Goal: Navigation & Orientation: Find specific page/section

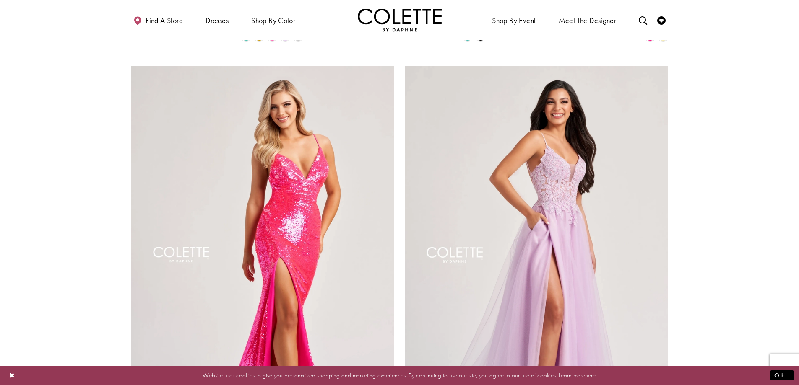
scroll to position [1593, 0]
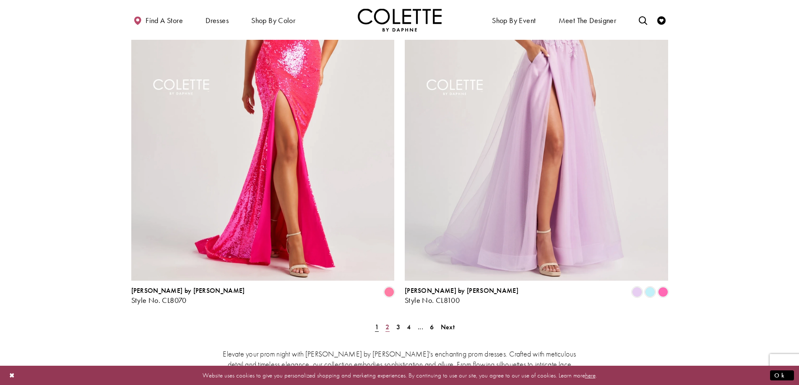
click at [388, 323] on span "2" at bounding box center [387, 327] width 4 height 9
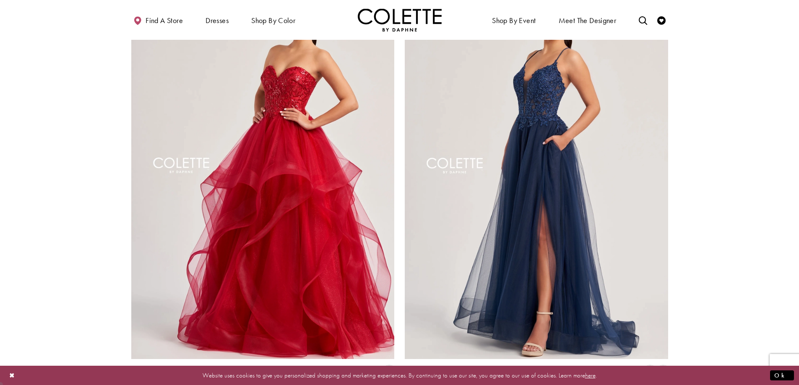
scroll to position [1682, 0]
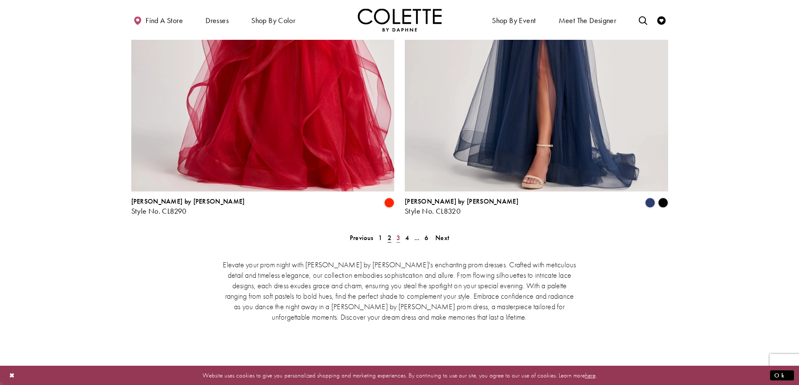
click at [399, 233] on span "3" at bounding box center [398, 237] width 4 height 9
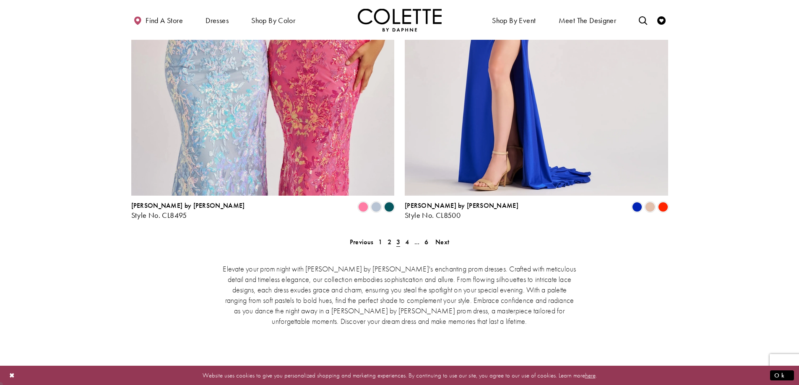
scroll to position [1682, 0]
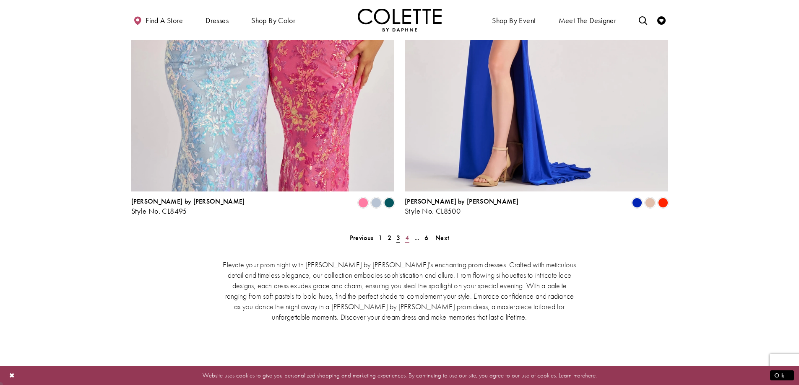
click at [408, 233] on span "4" at bounding box center [407, 237] width 4 height 9
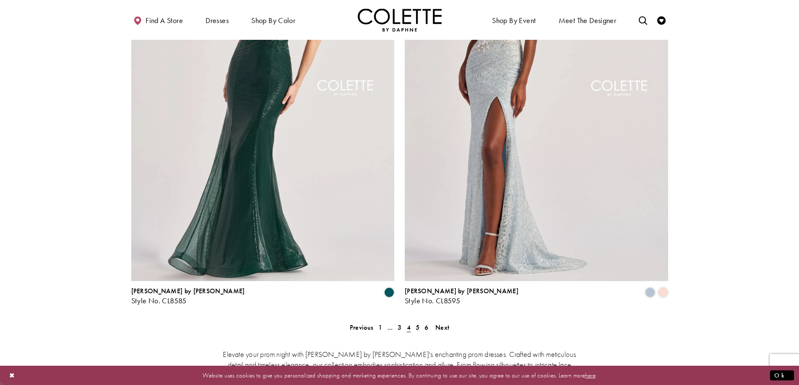
scroll to position [1598, 0]
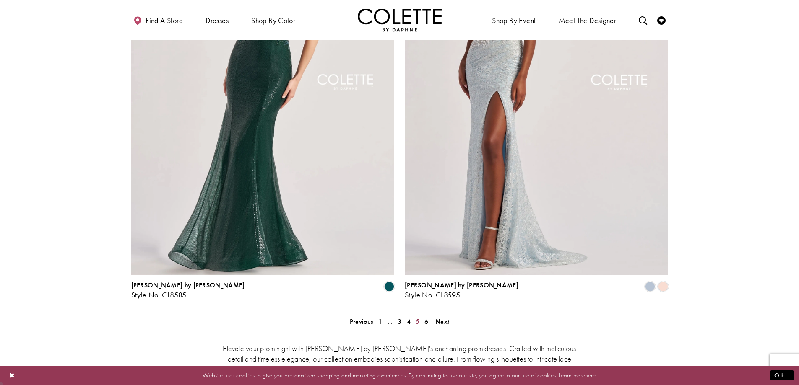
click at [420, 316] on link "5" at bounding box center [417, 322] width 9 height 12
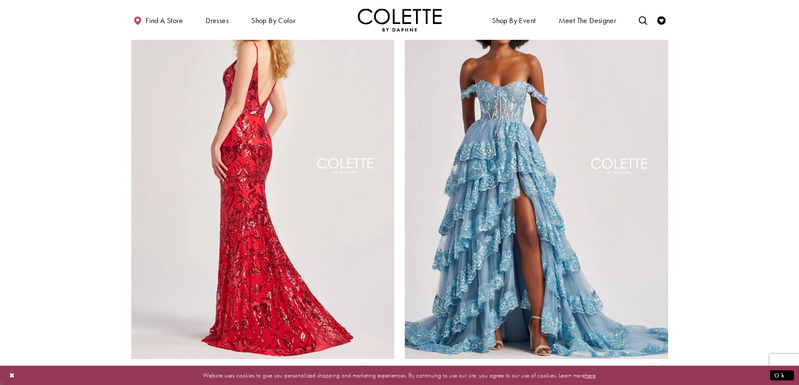
scroll to position [1682, 0]
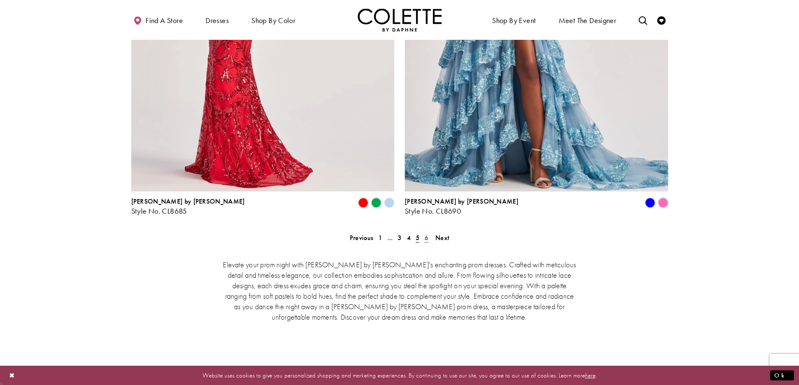
click at [424, 232] on link "6" at bounding box center [426, 238] width 9 height 12
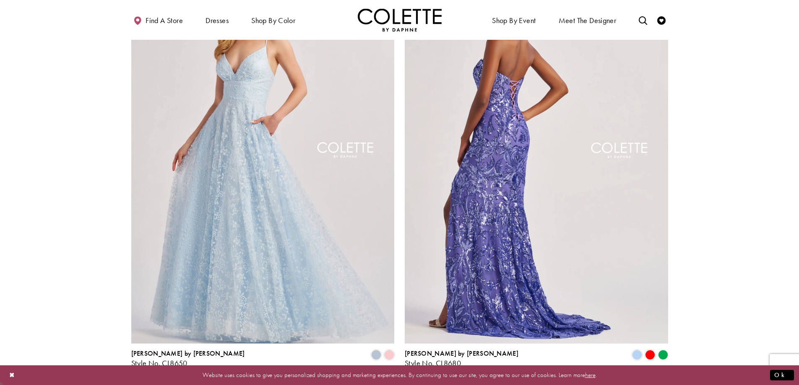
scroll to position [1389, 0]
